Goal: Find contact information: Find contact information

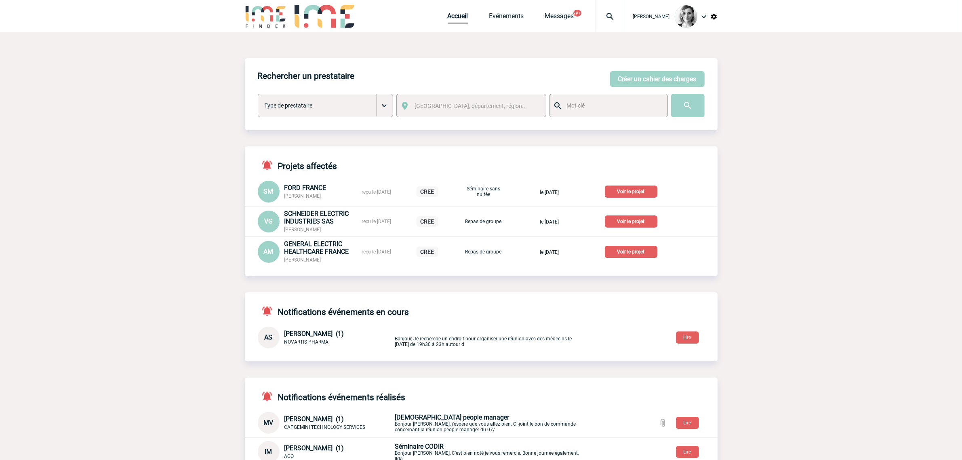
click at [621, 17] on img at bounding box center [609, 17] width 29 height 10
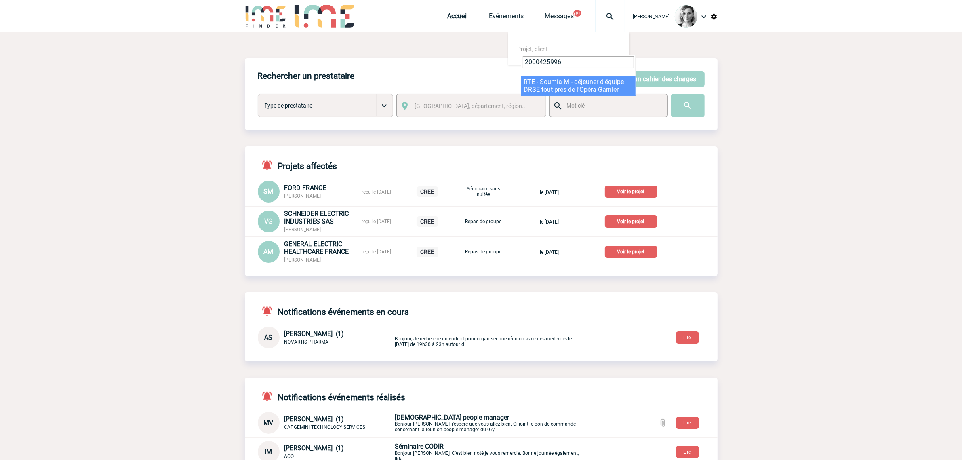
type input "2000425996"
select select "25497"
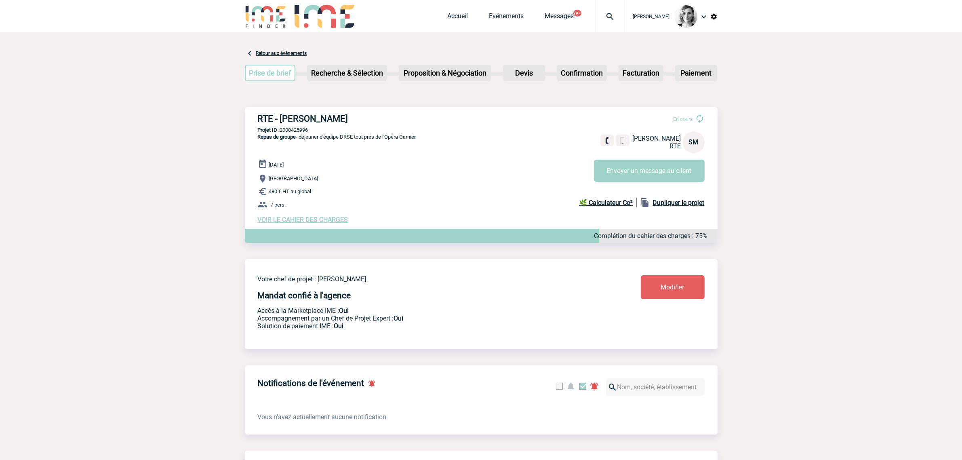
click at [170, 69] on body "Lydie TRELLU Accueil Evénements" at bounding box center [481, 454] width 962 height 908
drag, startPoint x: 355, startPoint y: 120, endPoint x: 282, endPoint y: 118, distance: 73.2
click at [282, 118] on h3 "RTE - Soumia MANOUF" at bounding box center [379, 119] width 242 height 10
copy h3 "Soumia MANOUF"
